Goal: Find specific page/section: Find specific page/section

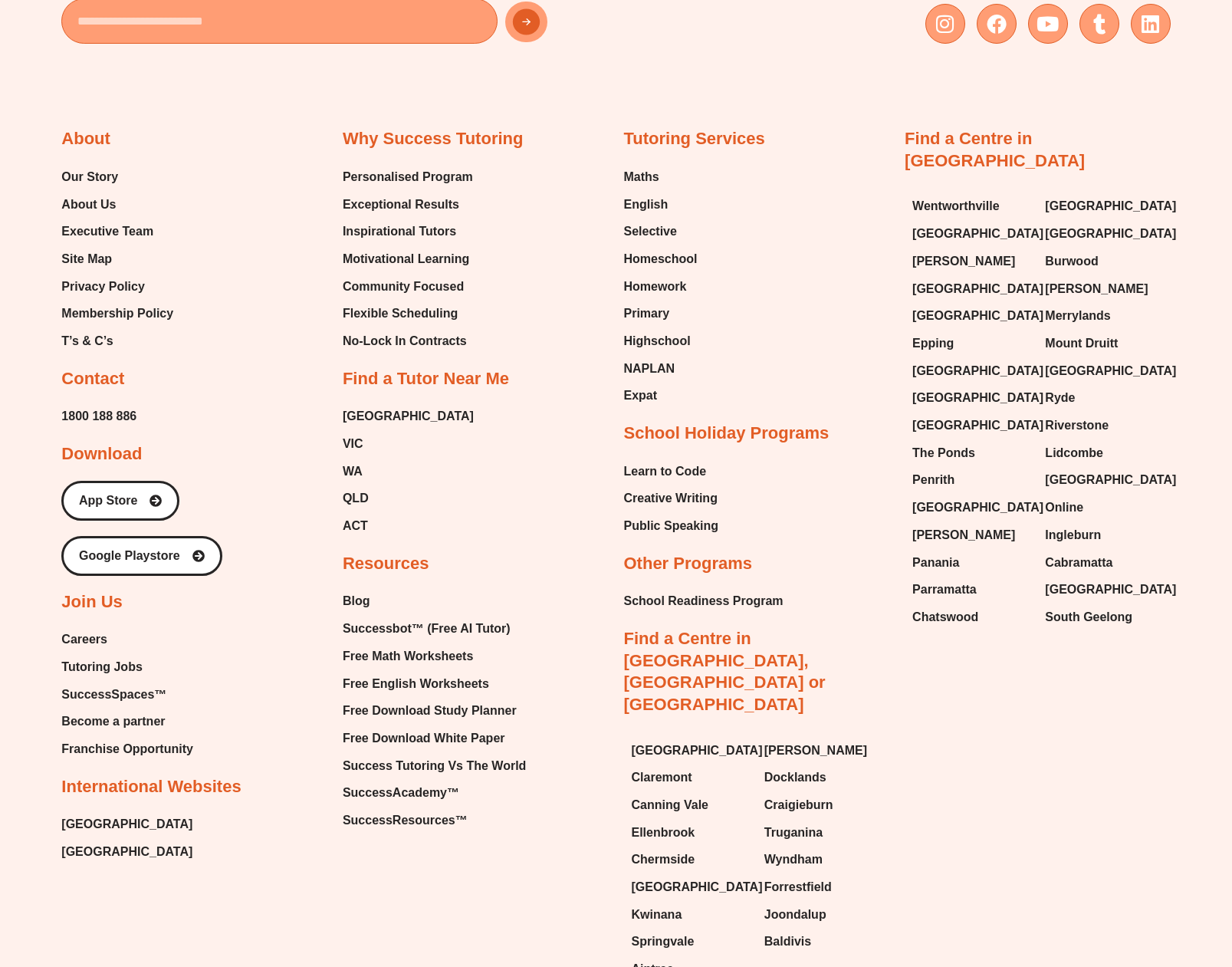
scroll to position [6318, 0]
click at [90, 627] on span "Careers" at bounding box center [84, 639] width 46 height 23
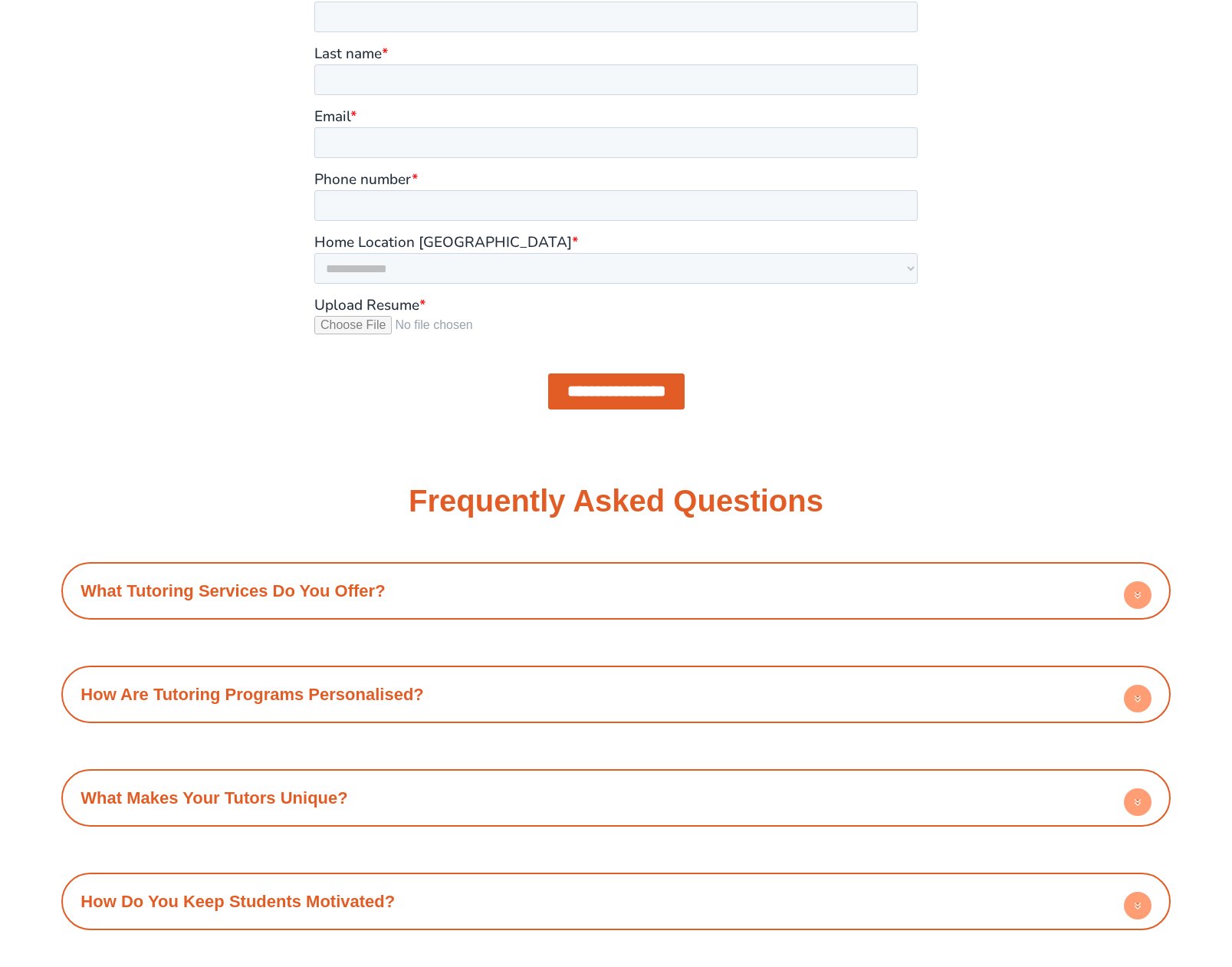
scroll to position [1474, 0]
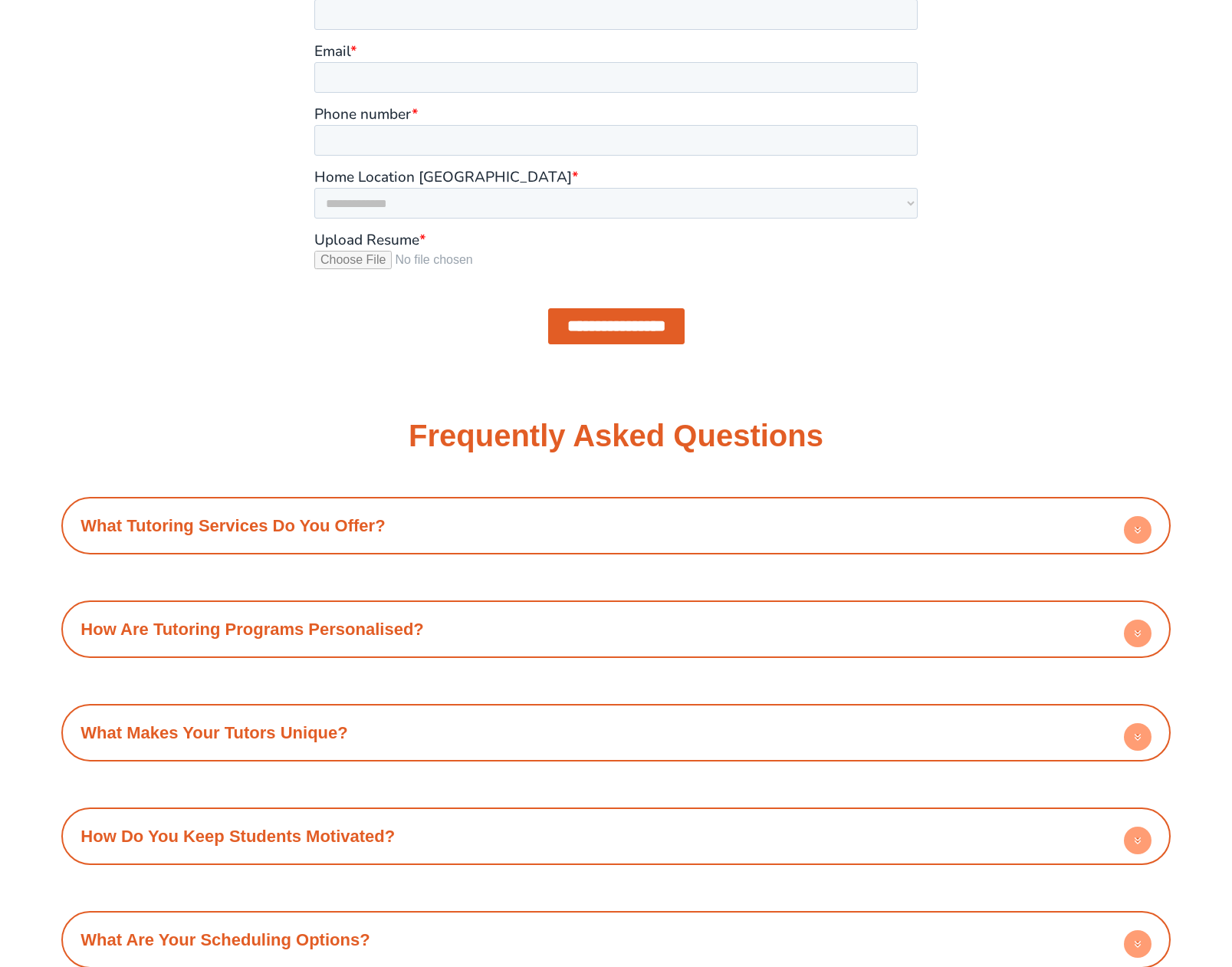
click at [292, 536] on h4 "What Tutoring Services Do You Offer?" at bounding box center [616, 526] width 1093 height 42
